Goal: Task Accomplishment & Management: Manage account settings

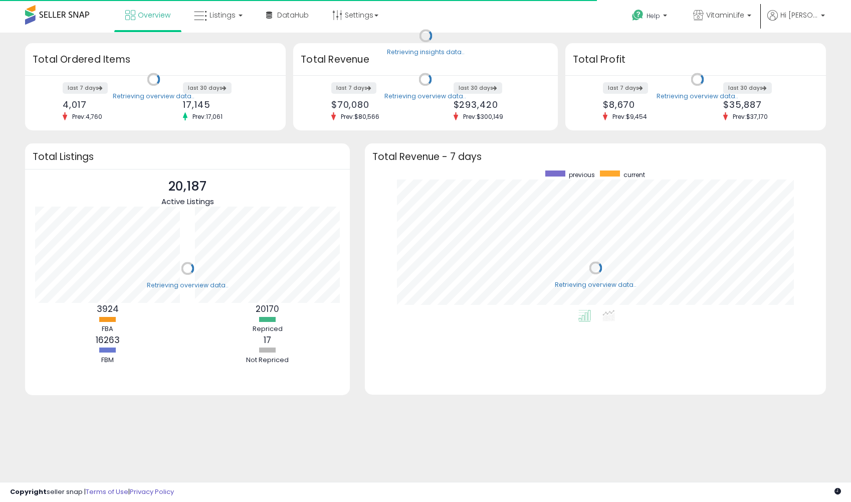
scroll to position [139, 440]
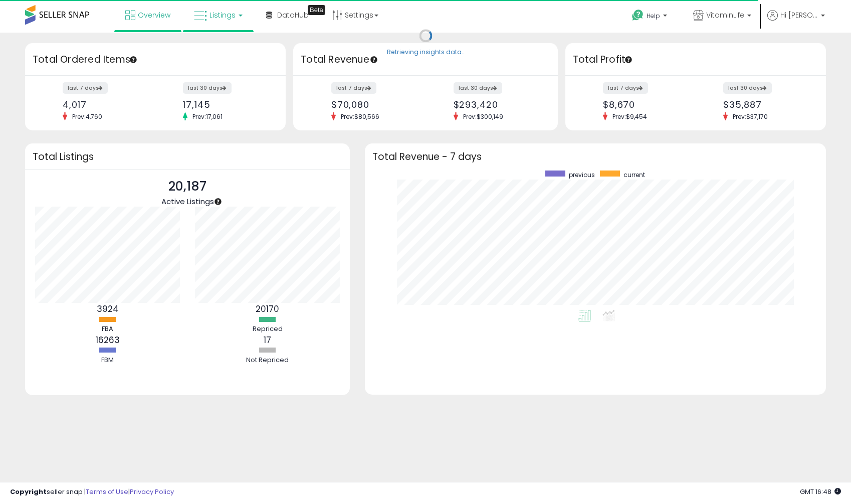
click at [221, 10] on link "Listings" at bounding box center [218, 15] width 64 height 30
click at [215, 45] on icon at bounding box center [226, 49] width 44 height 13
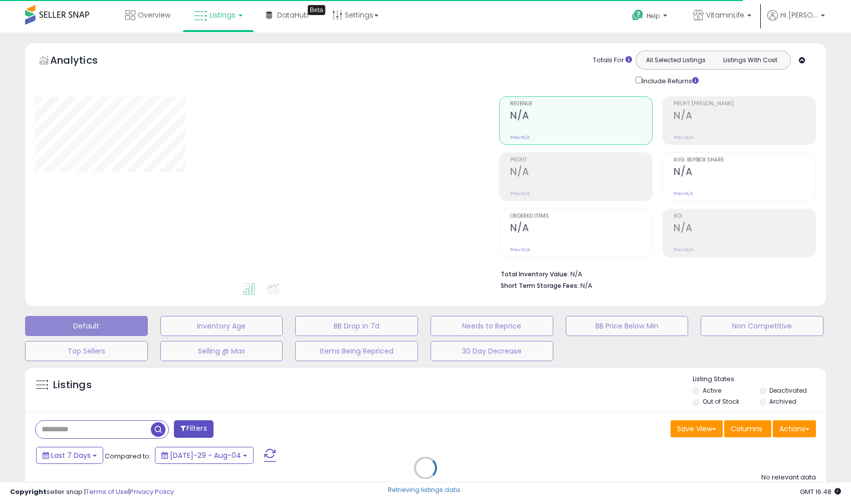
click at [65, 429] on div "Retrieving listings data.." at bounding box center [426, 475] width 816 height 228
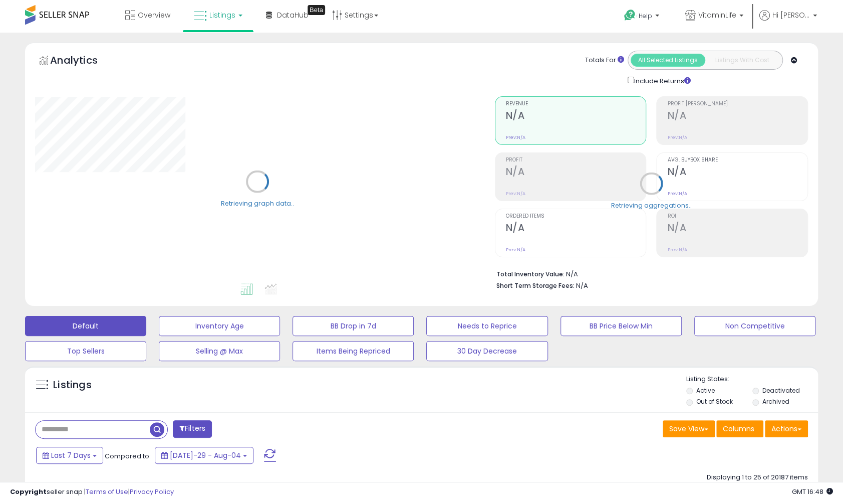
click at [56, 430] on input "text" at bounding box center [93, 429] width 114 height 18
paste input "**********"
type input "**********"
drag, startPoint x: 238, startPoint y: 428, endPoint x: 236, endPoint y: 400, distance: 28.1
click at [238, 428] on span "button" at bounding box center [232, 429] width 15 height 15
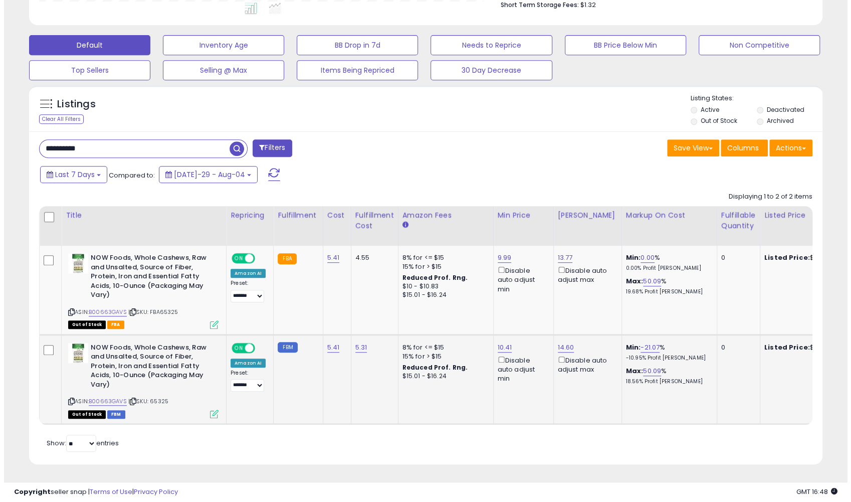
scroll to position [205, 459]
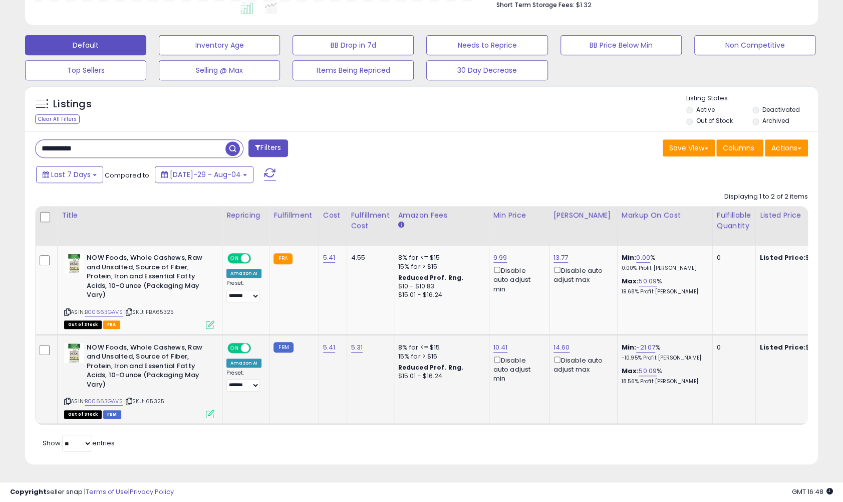
click at [213, 409] on icon at bounding box center [210, 413] width 9 height 9
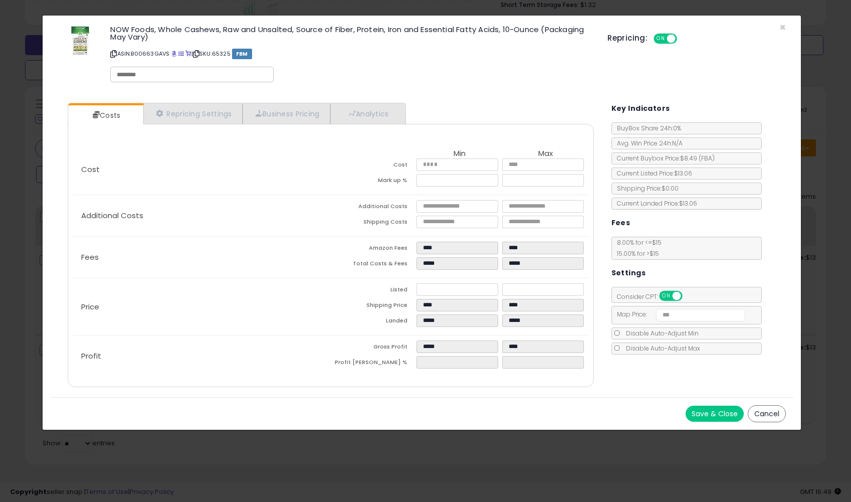
click at [771, 411] on button "Cancel" at bounding box center [767, 413] width 38 height 17
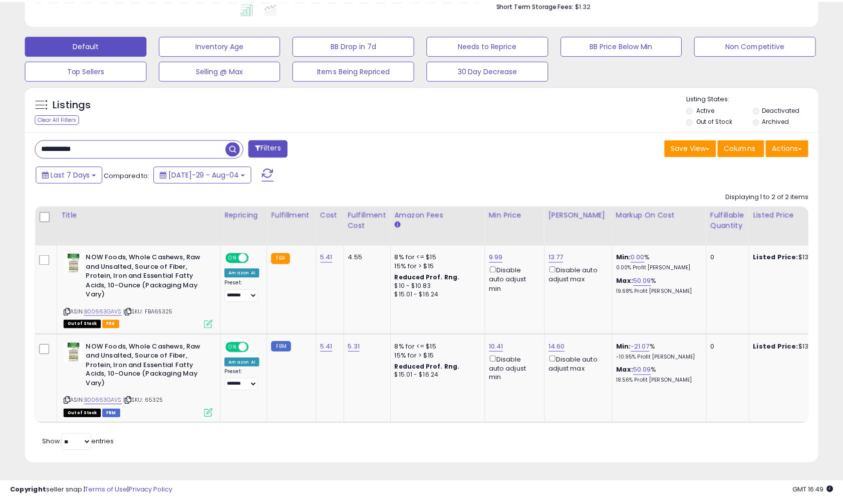
scroll to position [500871, 500617]
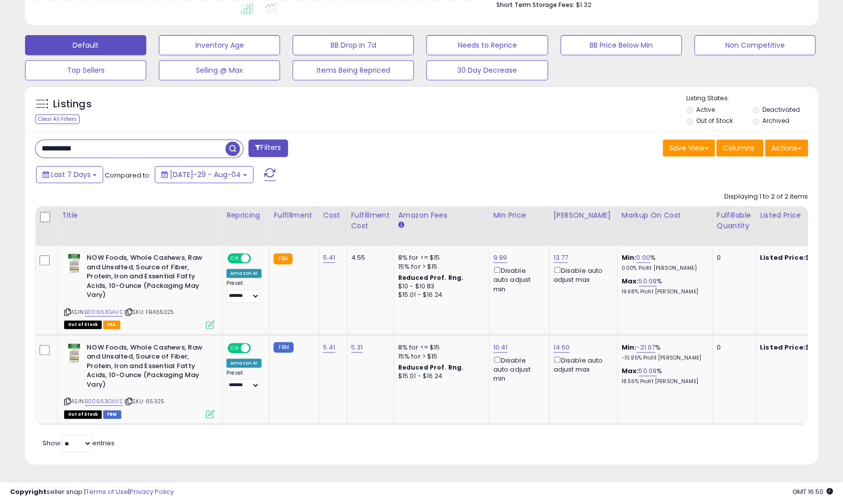
click at [461, 437] on div "Retrieving listings data.. Displaying 1 to 2 of 2 items Title Repricing" at bounding box center [421, 321] width 773 height 268
